Goal: Information Seeking & Learning: Learn about a topic

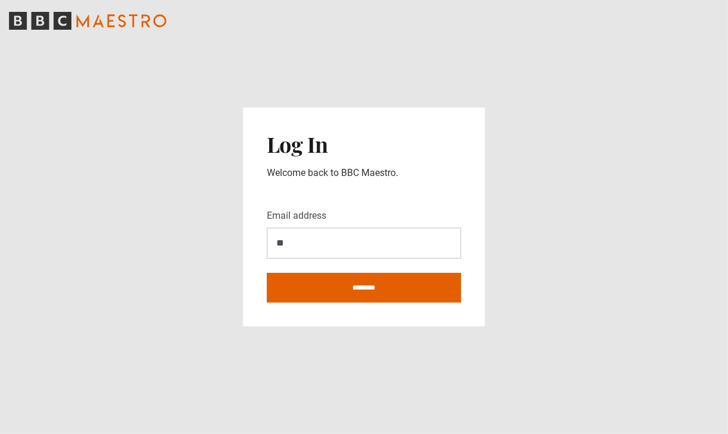
type input "**********"
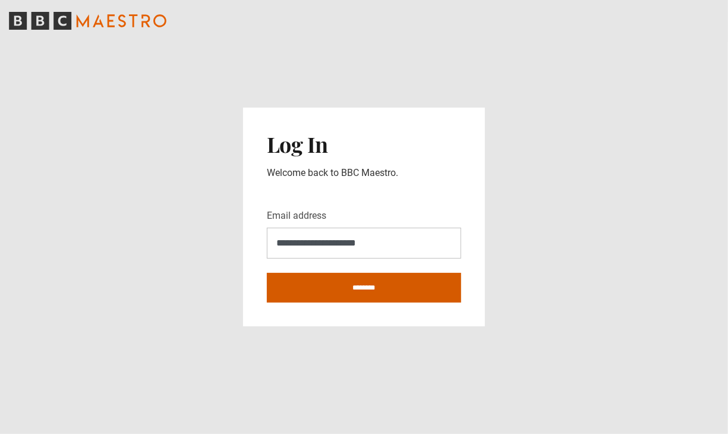
click at [329, 292] on input "********" at bounding box center [364, 288] width 194 height 30
type input "**********"
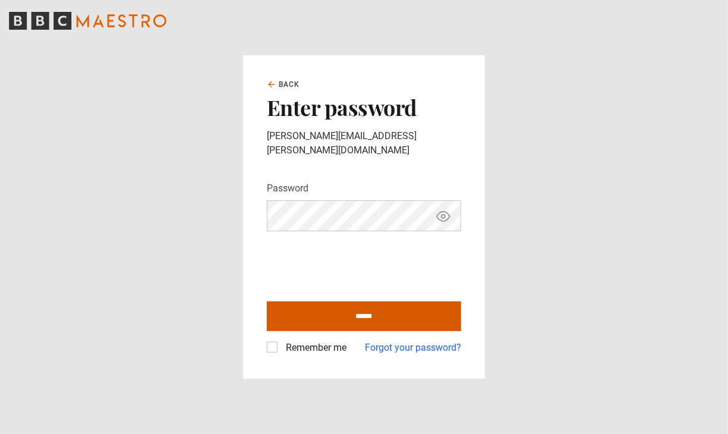
click at [324, 306] on input "******" at bounding box center [364, 316] width 194 height 30
type input "**********"
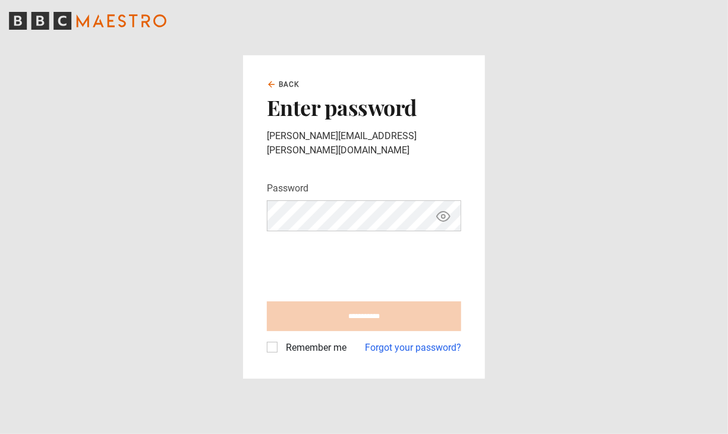
click at [281, 341] on label "Remember me" at bounding box center [313, 348] width 65 height 14
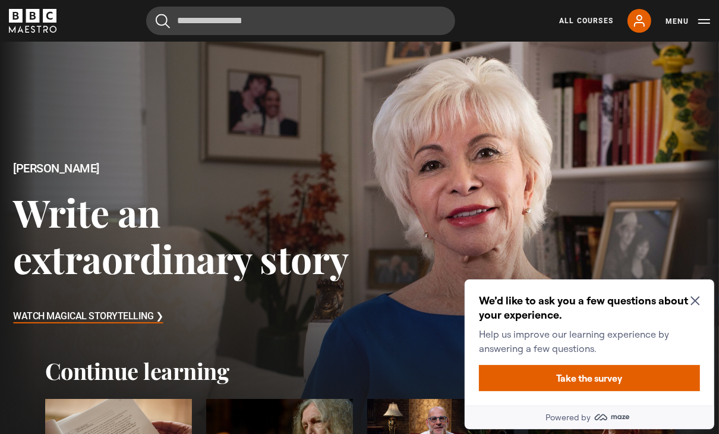
click at [694, 298] on icon "Close Maze Prompt" at bounding box center [695, 300] width 10 height 10
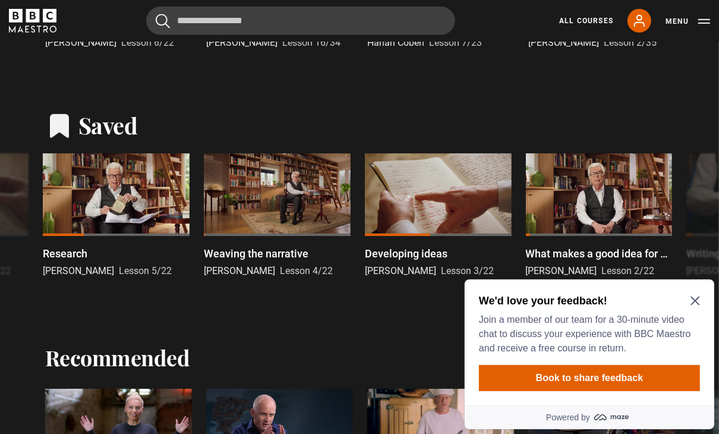
scroll to position [474, 0]
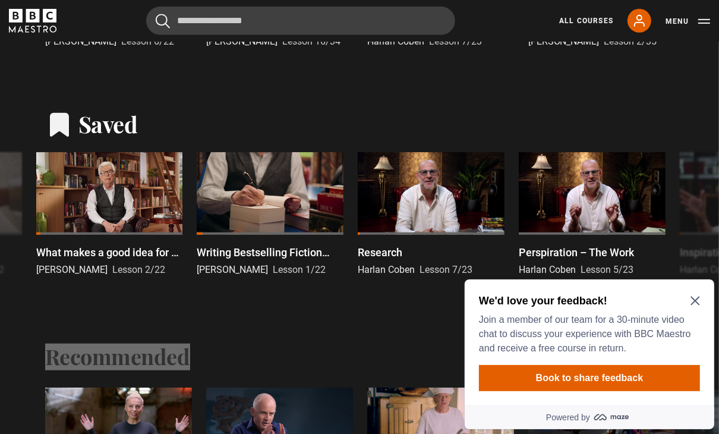
click at [694, 298] on icon "Close Maze Prompt" at bounding box center [695, 300] width 10 height 10
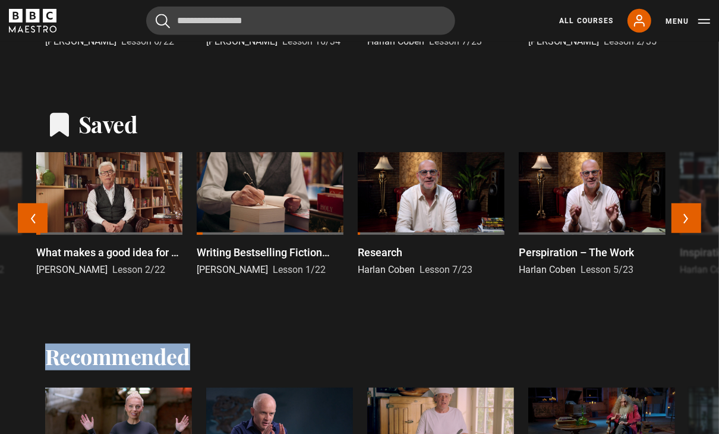
click at [247, 191] on div at bounding box center [270, 193] width 147 height 83
click at [233, 202] on div at bounding box center [270, 193] width 147 height 83
click at [235, 199] on div at bounding box center [270, 193] width 147 height 83
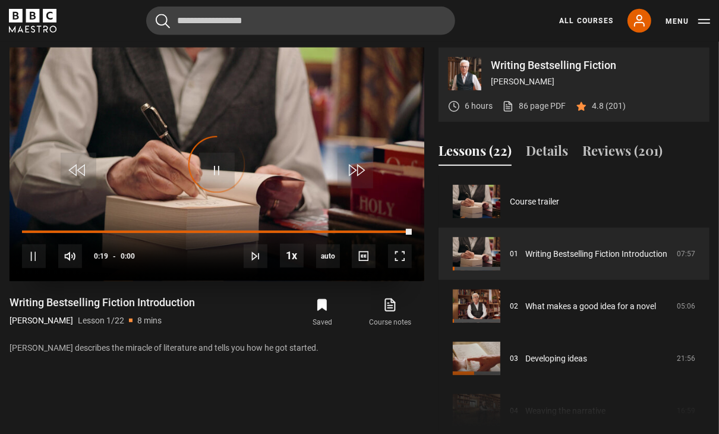
click at [219, 171] on div "Video Player is loading." at bounding box center [216, 164] width 59 height 59
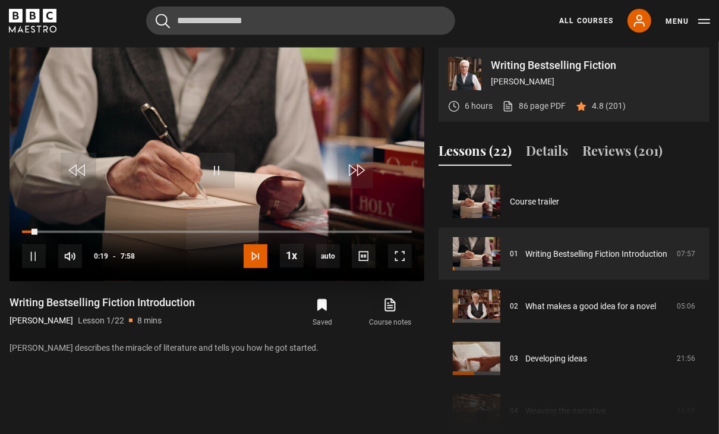
click at [253, 257] on span "Video Player" at bounding box center [256, 256] width 24 height 24
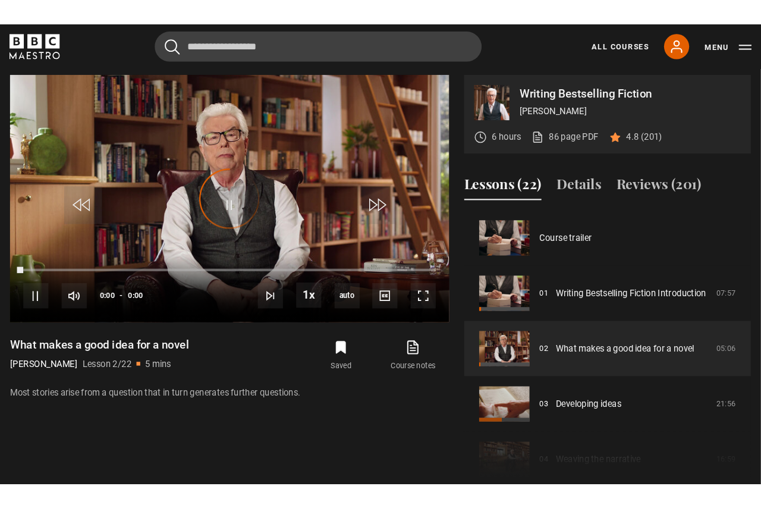
scroll to position [52, 0]
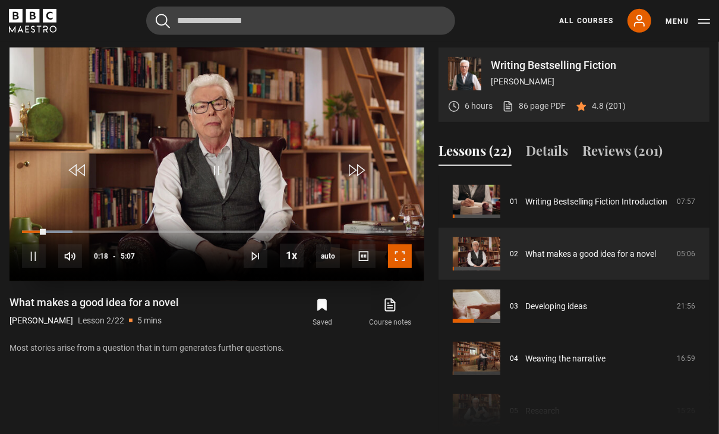
drag, startPoint x: 396, startPoint y: 257, endPoint x: 427, endPoint y: 300, distance: 52.4
click at [396, 257] on span "Video Player" at bounding box center [400, 256] width 24 height 24
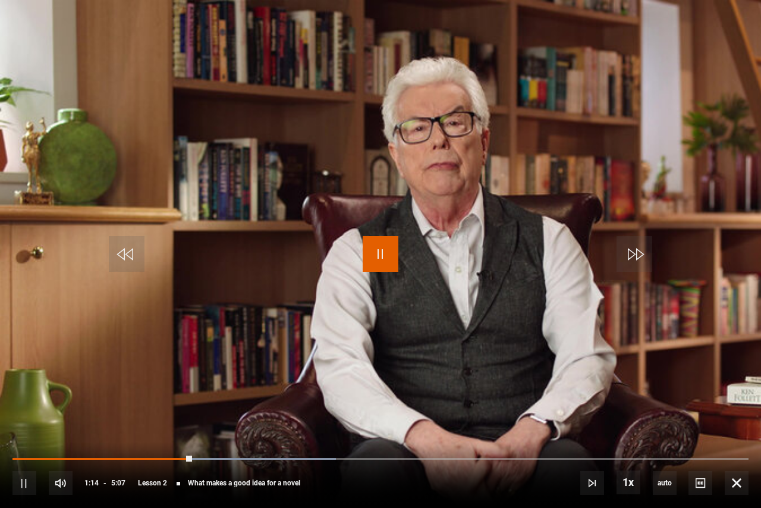
click at [377, 256] on span "Video Player" at bounding box center [381, 254] width 36 height 36
click at [64, 433] on span "Video Player" at bounding box center [61, 483] width 24 height 24
click at [122, 433] on div "80%" at bounding box center [122, 482] width 1 height 9
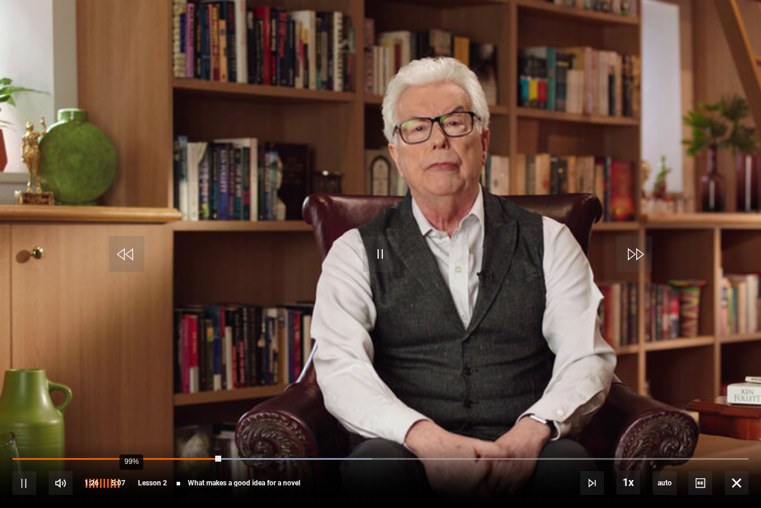
click at [131, 433] on div "99%" at bounding box center [131, 482] width 1 height 9
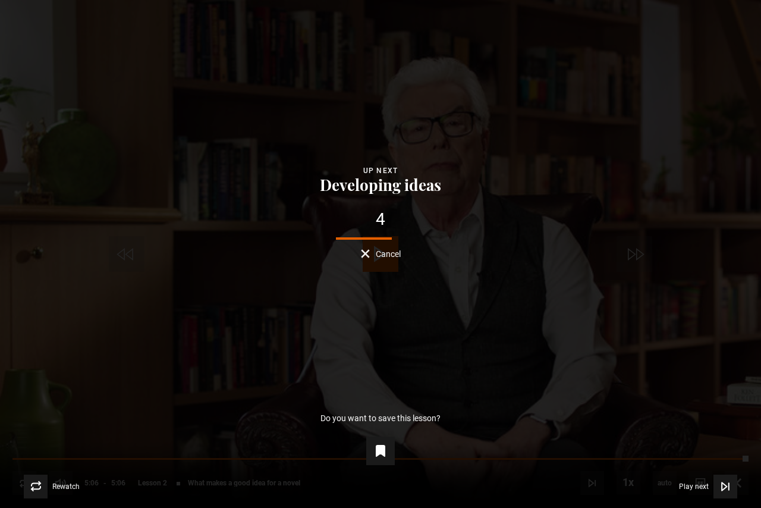
click at [437, 420] on p "Do you want to save this lesson?" at bounding box center [380, 418] width 120 height 8
click at [380, 433] on icon "Video Player" at bounding box center [380, 450] width 14 height 14
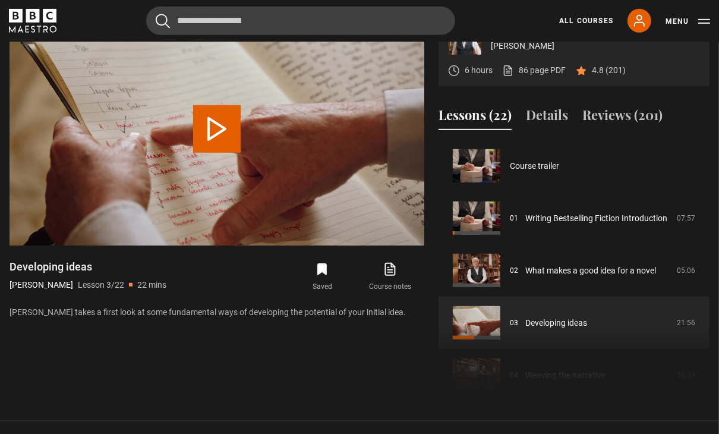
scroll to position [105, 0]
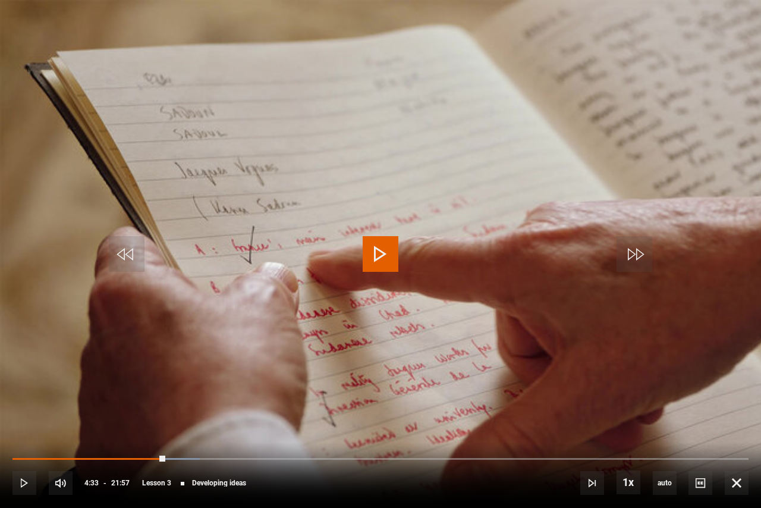
click at [160, 433] on div "10s Skip Back 10 seconds Play 10s Skip Forward 10 seconds Loaded : 25.44% 04:33…" at bounding box center [380, 475] width 761 height 66
click at [719, 29] on video-js "Video Player is loading. Play Lesson Developing ideas 10s Skip Back 10 seconds …" at bounding box center [380, 254] width 761 height 508
click at [707, 24] on video-js "Video Player is loading. Play Lesson Developing ideas 10s Skip Back 10 seconds …" at bounding box center [380, 254] width 761 height 508
click at [124, 259] on span "Video Player" at bounding box center [127, 254] width 36 height 36
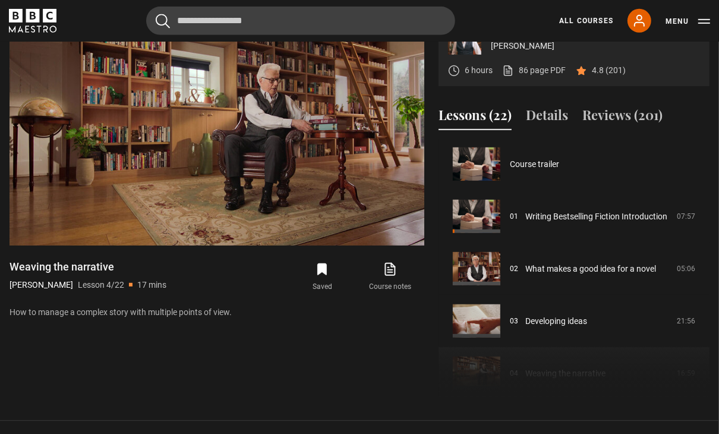
scroll to position [5, 0]
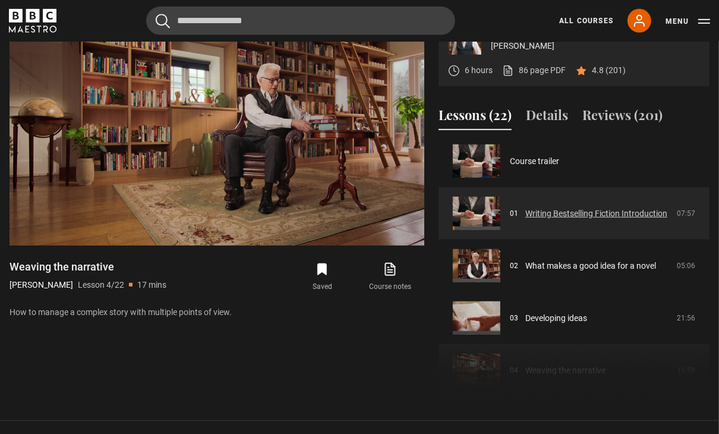
click at [555, 220] on link "Writing Bestselling Fiction Introduction" at bounding box center [596, 213] width 142 height 12
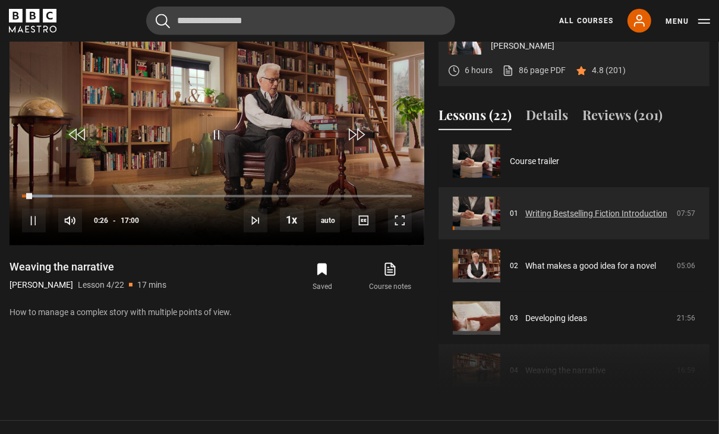
click at [559, 218] on link "Writing Bestselling Fiction Introduction" at bounding box center [596, 213] width 142 height 12
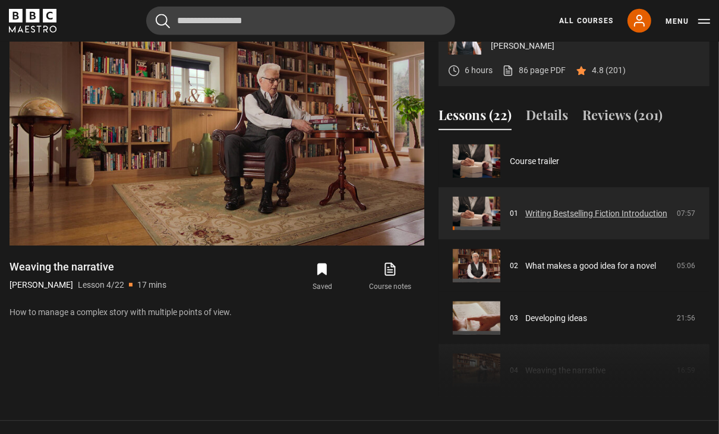
scroll to position [9, 0]
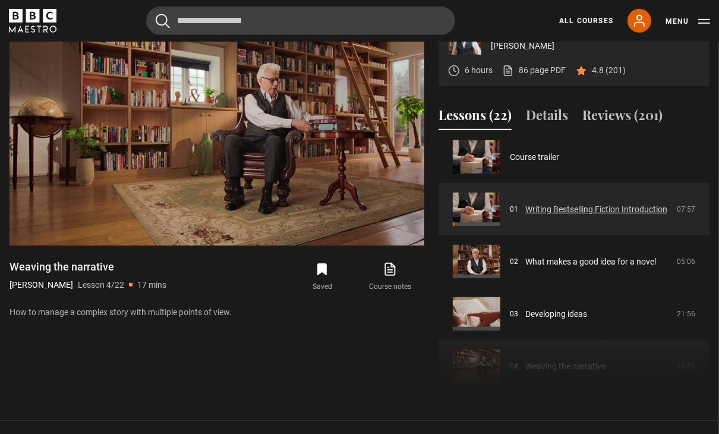
click at [525, 210] on link "Writing Bestselling Fiction Introduction" at bounding box center [596, 209] width 142 height 12
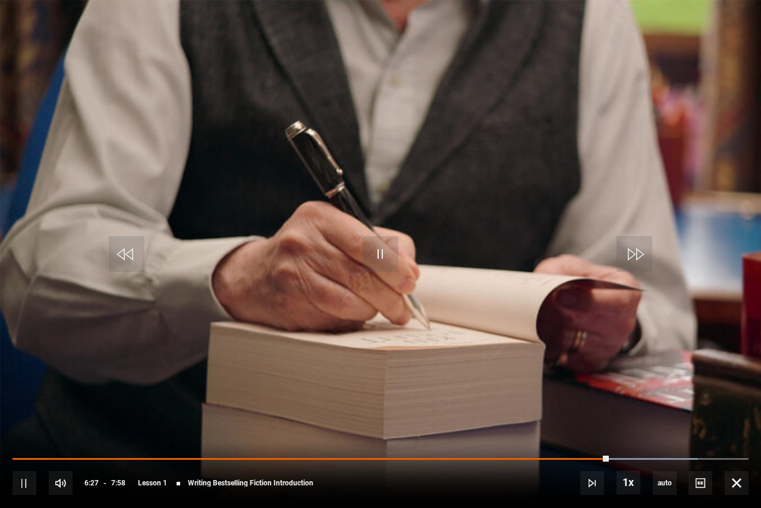
click at [371, 194] on video "Video Player" at bounding box center [380, 254] width 761 height 508
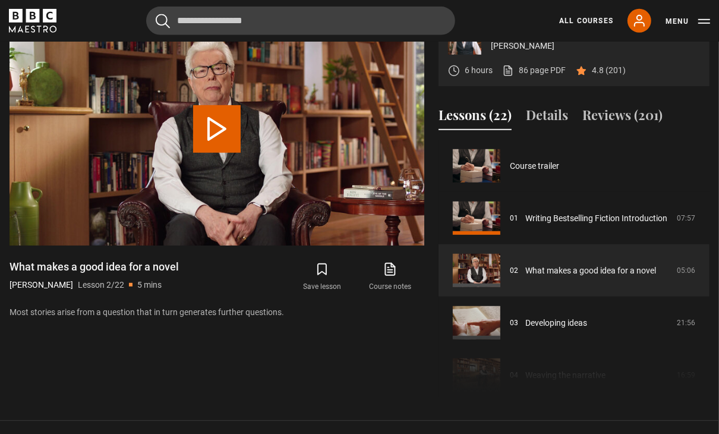
scroll to position [52, 0]
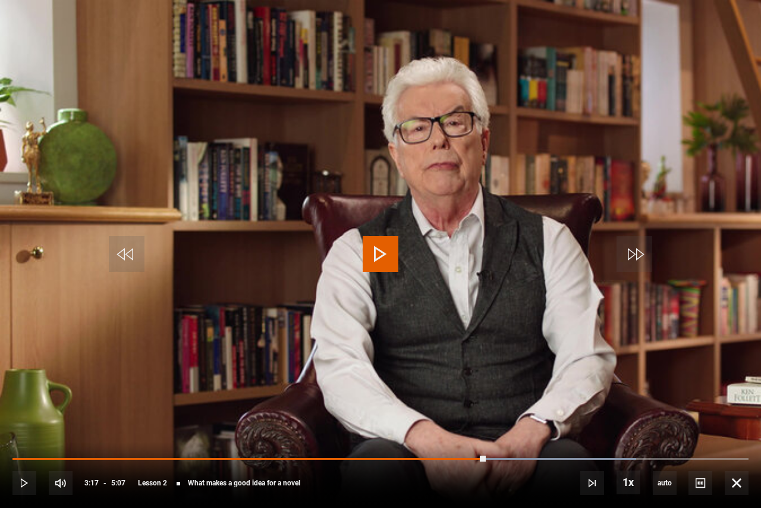
click at [377, 259] on span "Video Player" at bounding box center [381, 254] width 36 height 36
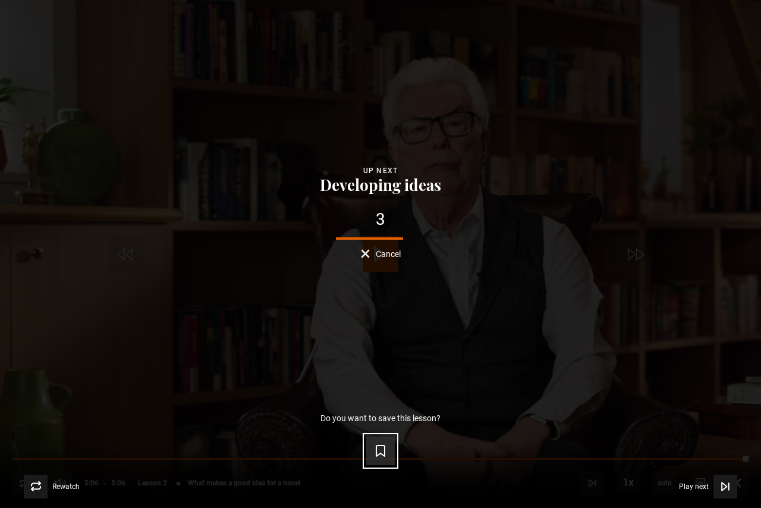
click at [383, 433] on button "Save lesson" at bounding box center [380, 450] width 29 height 29
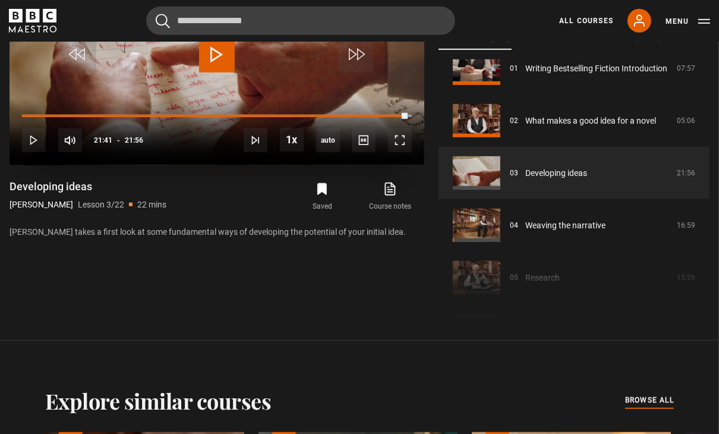
scroll to position [593, 0]
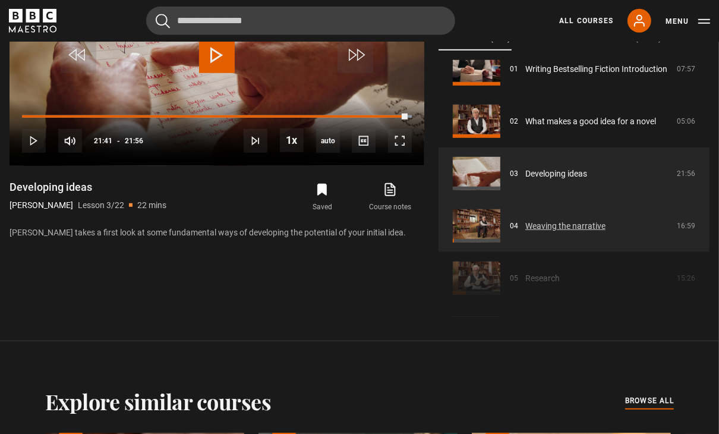
click at [525, 228] on link "Weaving the narrative" at bounding box center [565, 226] width 80 height 12
